Goal: Task Accomplishment & Management: Use online tool/utility

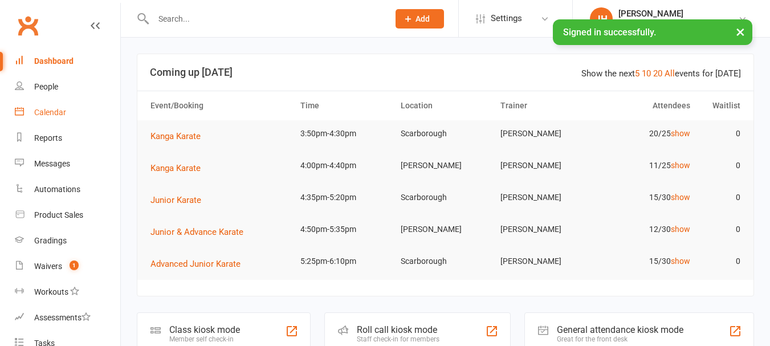
click at [62, 113] on div "Calendar" at bounding box center [50, 112] width 32 height 9
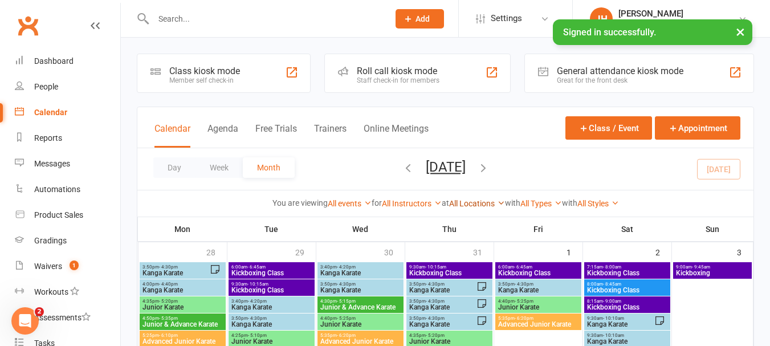
click at [467, 206] on link "All Locations" at bounding box center [477, 203] width 56 height 9
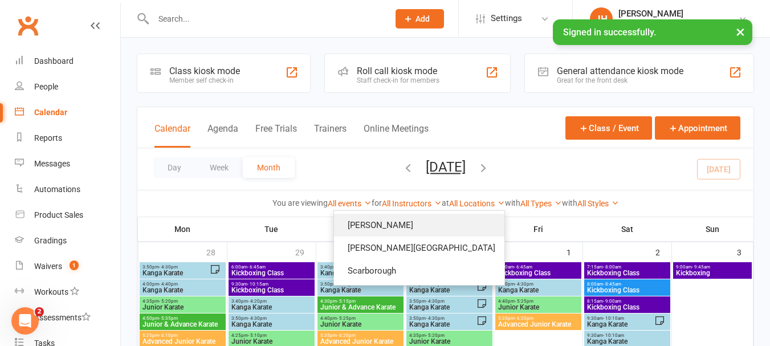
click at [435, 223] on link "[PERSON_NAME]" at bounding box center [419, 225] width 170 height 23
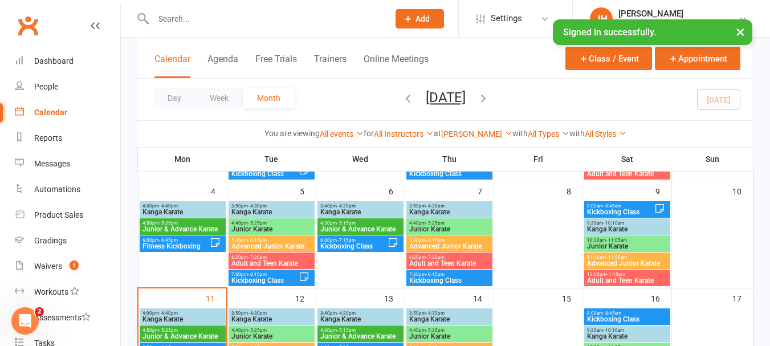
scroll to position [171, 0]
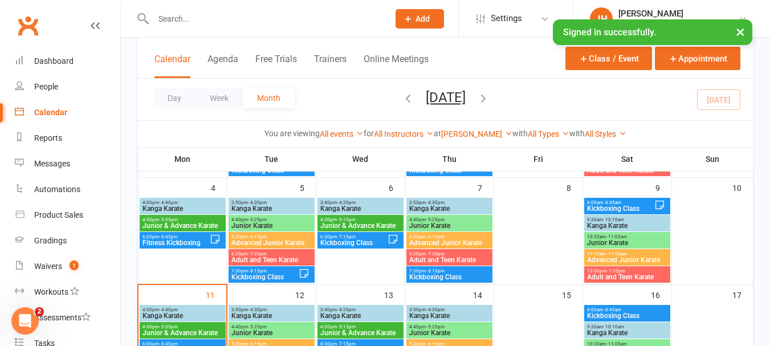
click at [177, 313] on span "Kanga Karate" at bounding box center [182, 315] width 81 height 7
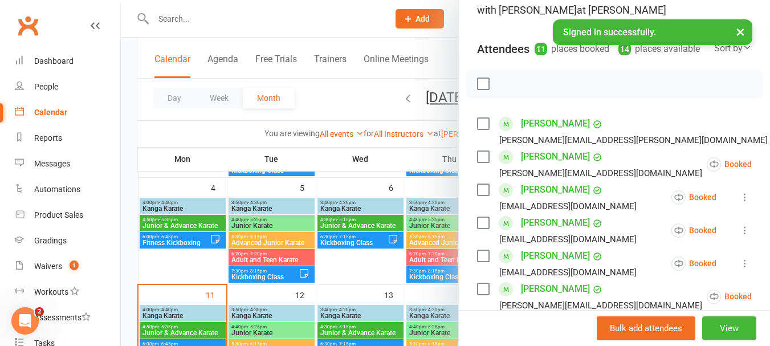
scroll to position [86, 0]
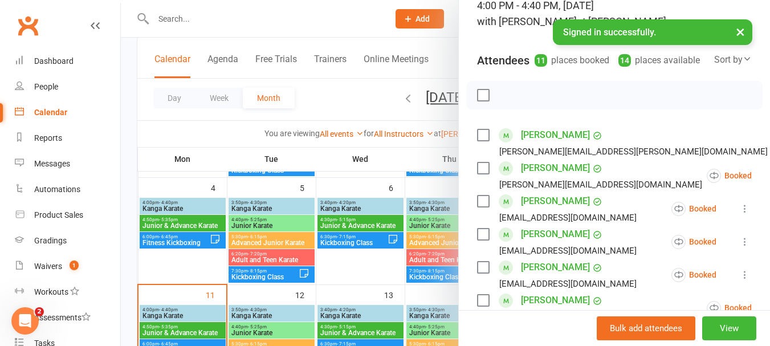
click at [477, 101] on label at bounding box center [482, 94] width 11 height 11
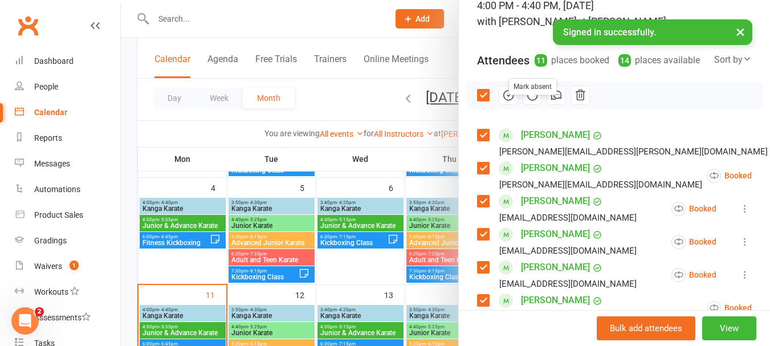
click at [528, 100] on button "button" at bounding box center [531, 94] width 19 height 19
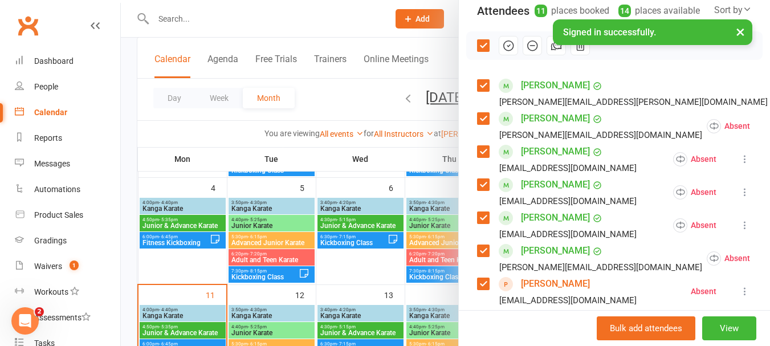
scroll to position [200, 0]
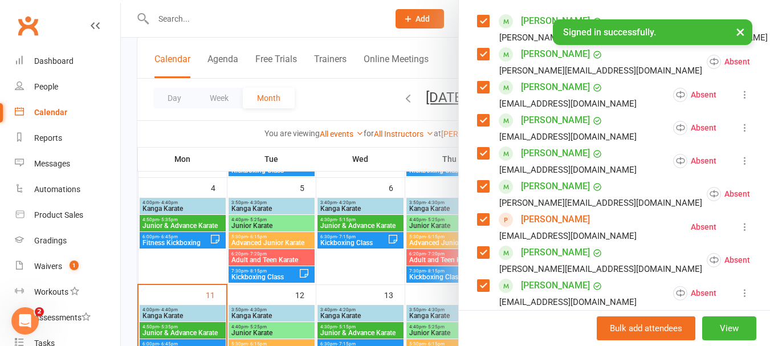
click at [480, 159] on label at bounding box center [482, 153] width 11 height 11
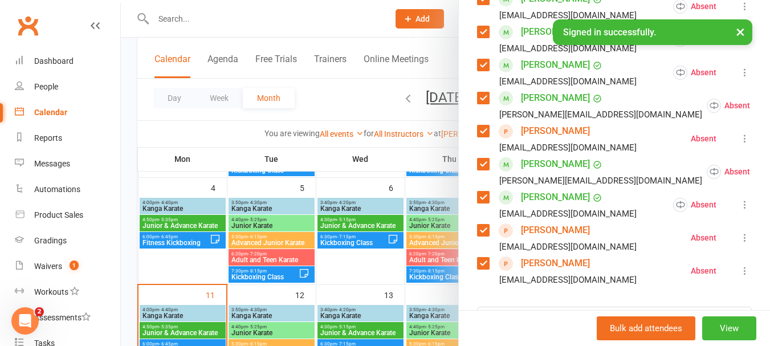
scroll to position [314, 0]
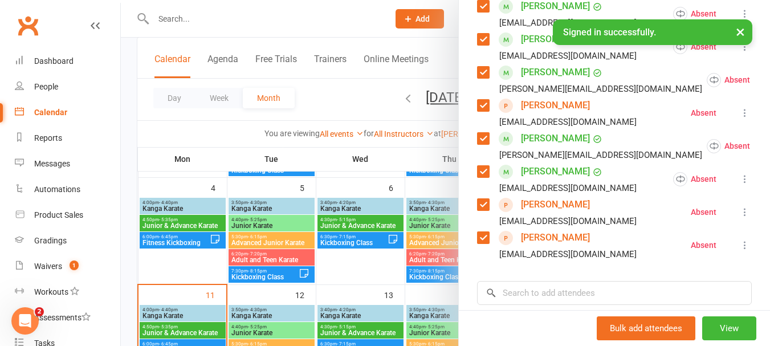
click at [466, 119] on div "Class kiosk mode Roll call 4:00 PM - 4:40 PM, [DATE] with [PERSON_NAME] at [PER…" at bounding box center [614, 101] width 311 height 732
click at [480, 144] on label at bounding box center [482, 138] width 11 height 11
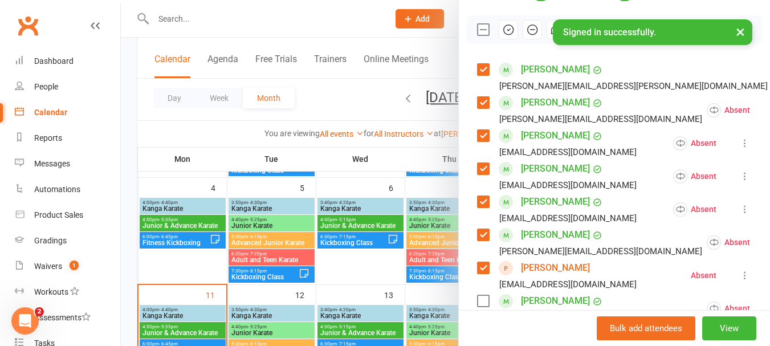
scroll to position [0, 0]
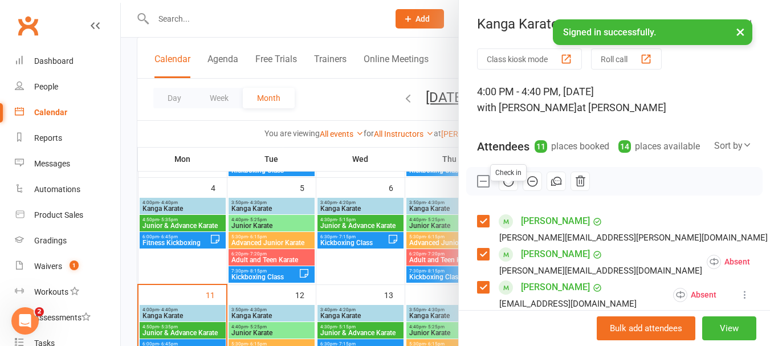
click at [502, 187] on icon "button" at bounding box center [508, 181] width 13 height 13
click at [477, 187] on label at bounding box center [482, 180] width 11 height 11
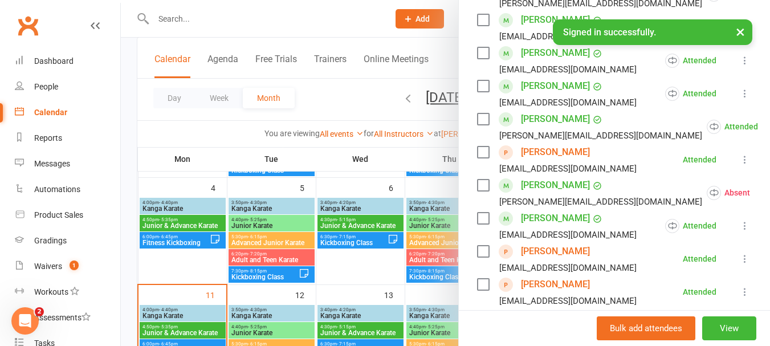
scroll to position [285, 0]
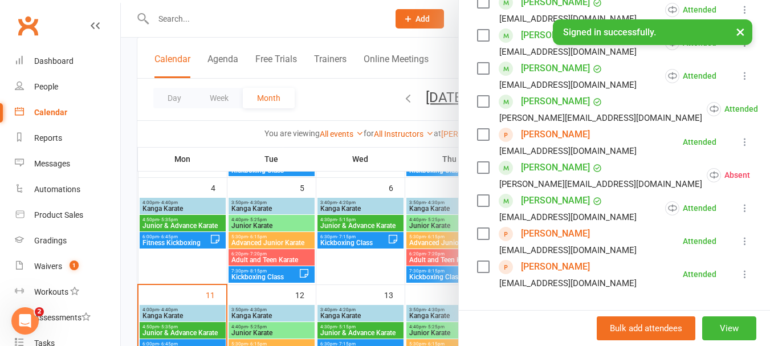
click at [769, 181] on icon at bounding box center [778, 174] width 11 height 11
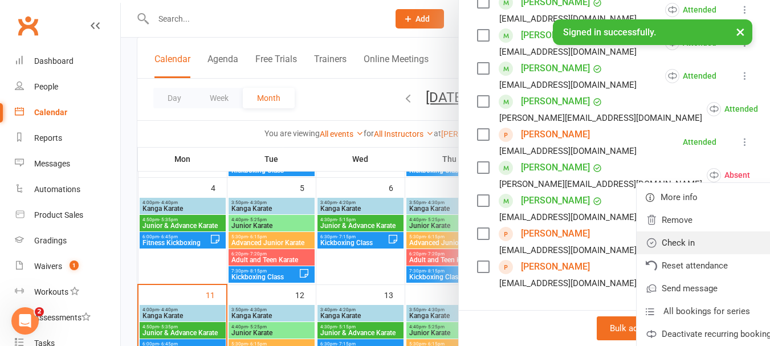
click at [653, 254] on link "Check in" at bounding box center [710, 242] width 148 height 23
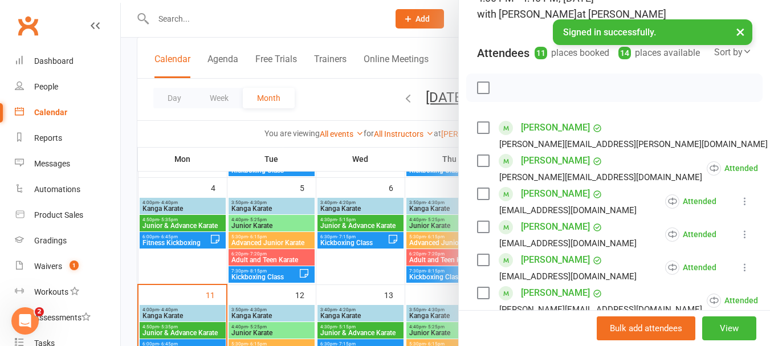
scroll to position [0, 0]
